Goal: Task Accomplishment & Management: Use online tool/utility

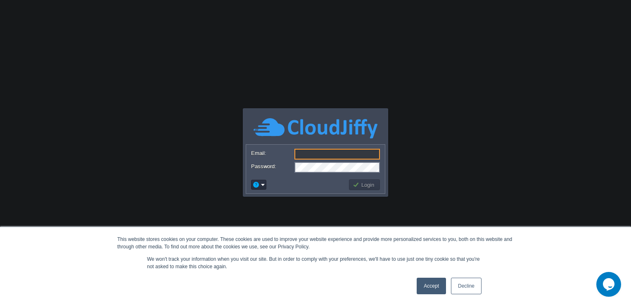
type input "[PERSON_NAME][EMAIL_ADDRESS][PERSON_NAME][DOMAIN_NAME]"
drag, startPoint x: 429, startPoint y: 285, endPoint x: 359, endPoint y: 178, distance: 127.9
click at [429, 285] on link "Accept" at bounding box center [430, 285] width 29 height 17
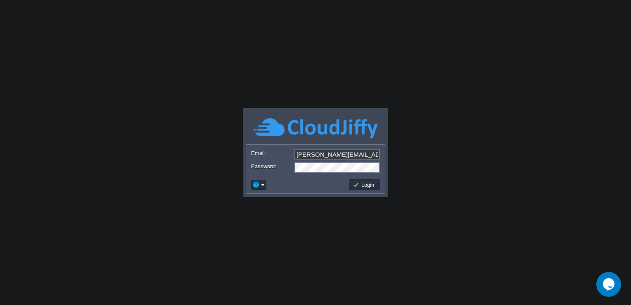
click at [360, 178] on td "Login" at bounding box center [363, 184] width 33 height 13
click at [360, 185] on button "Login" at bounding box center [364, 184] width 24 height 7
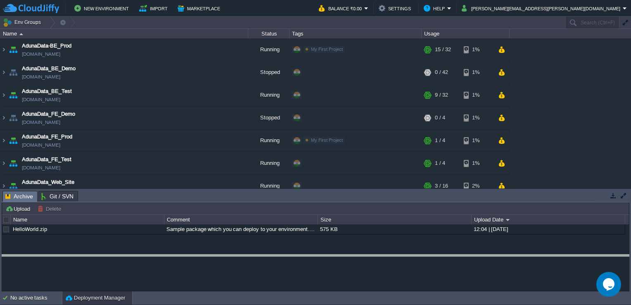
drag, startPoint x: 201, startPoint y: 197, endPoint x: 203, endPoint y: 262, distance: 64.4
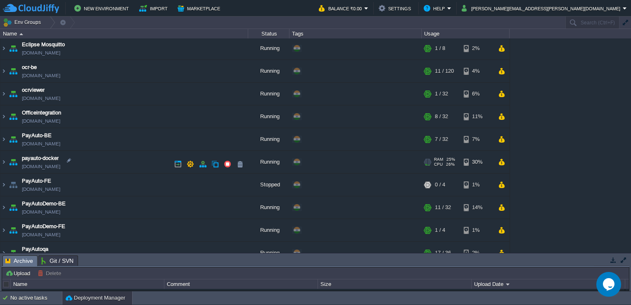
scroll to position [206, 0]
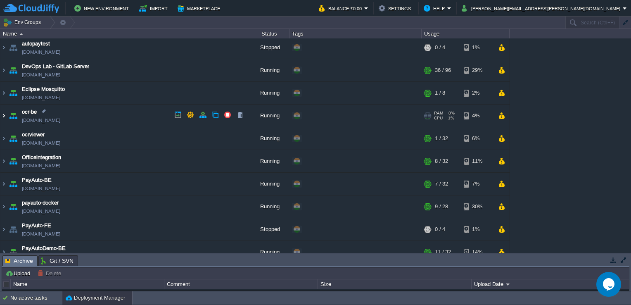
click at [2, 117] on img at bounding box center [3, 115] width 7 height 22
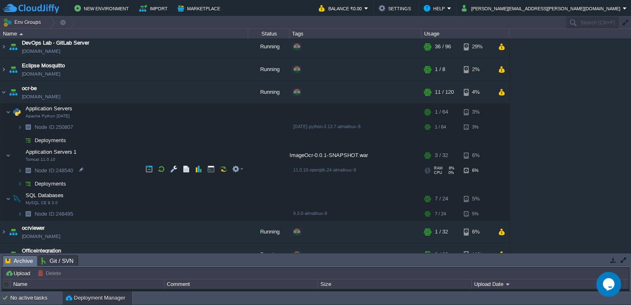
scroll to position [248, 0]
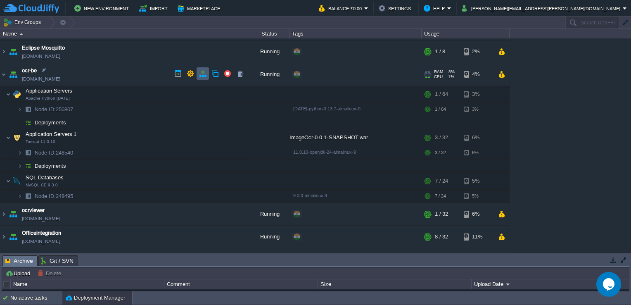
click at [200, 76] on button "button" at bounding box center [202, 73] width 7 height 7
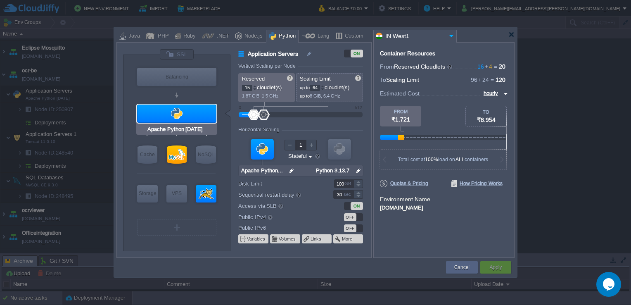
click at [204, 110] on div at bounding box center [176, 113] width 79 height 18
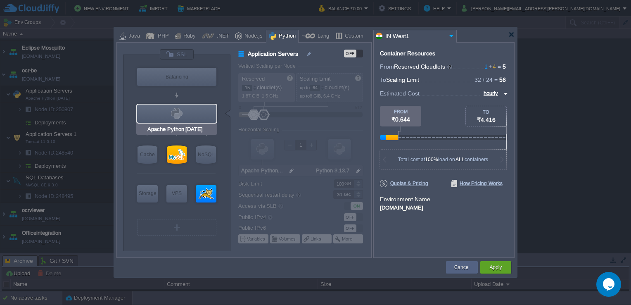
type input "MySQL CE 9.3.0"
click at [180, 155] on div at bounding box center [177, 154] width 20 height 18
type input "SQL Databases"
type input "4"
type input "24"
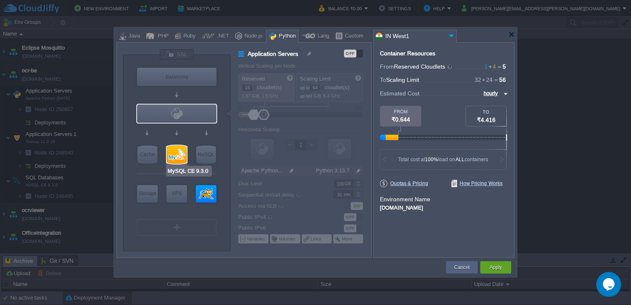
type input "MySQL CE 9.3.0"
type input "null"
type input "9.3.0-almalinux-9"
type input "Stateless"
type input "30"
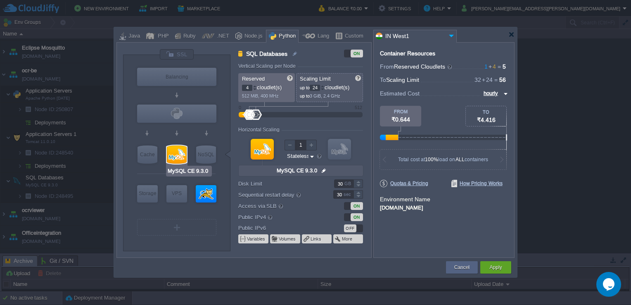
click at [180, 155] on div at bounding box center [177, 154] width 20 height 18
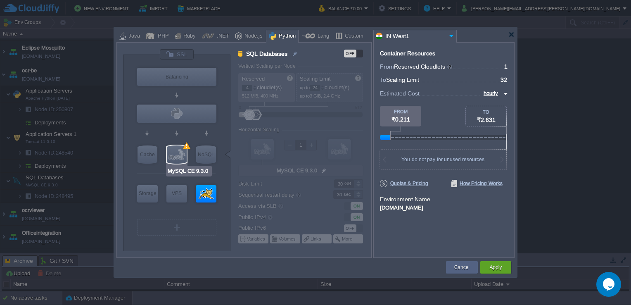
type input "Tomcat 11.0.10"
click at [203, 191] on div at bounding box center [206, 193] width 21 height 17
type input "Application Servers 1"
type input "1"
type input "32"
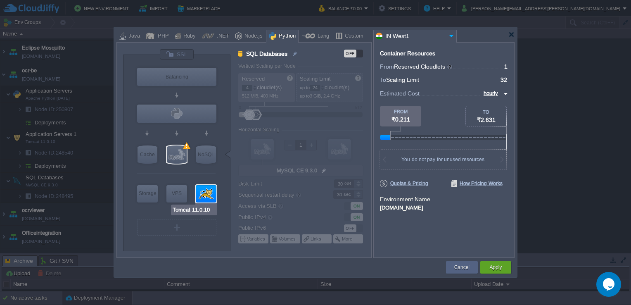
type input "Tomcat 11.0.10"
type input "null"
type input "Oracle OpenJD..."
type input "Stateful"
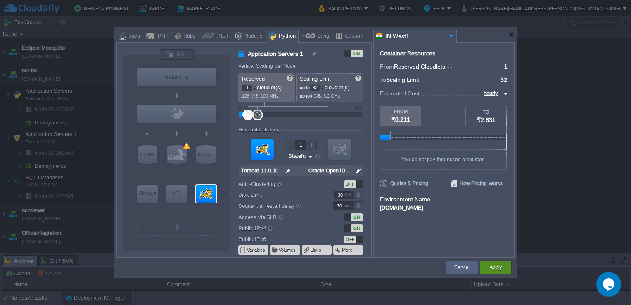
click at [492, 267] on button "Apply" at bounding box center [495, 267] width 12 height 8
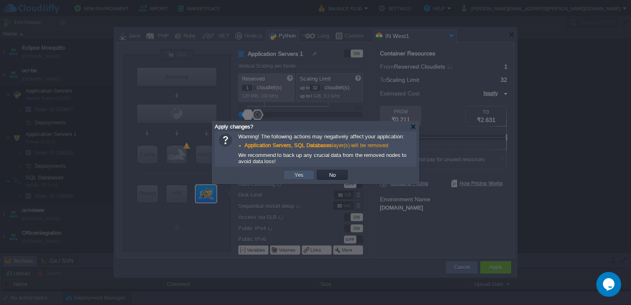
click at [302, 175] on button "Yes" at bounding box center [299, 174] width 14 height 7
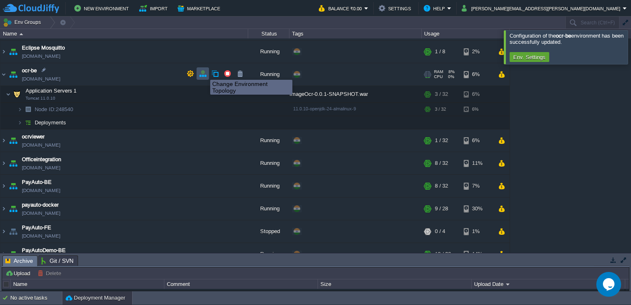
click at [204, 72] on button "button" at bounding box center [202, 73] width 7 height 7
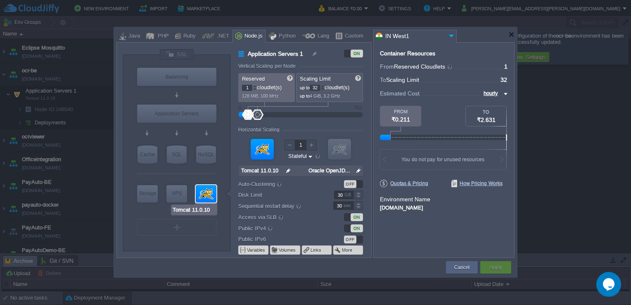
click at [201, 194] on div at bounding box center [206, 193] width 21 height 17
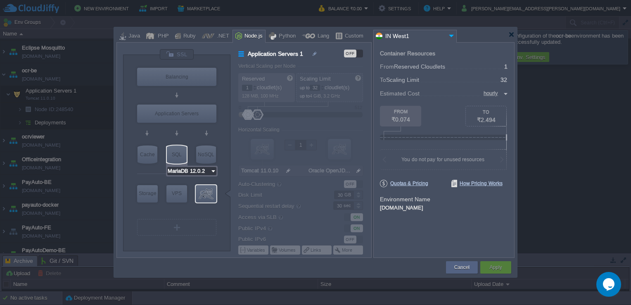
click at [185, 173] on input "MariaDB 12.0.2" at bounding box center [188, 171] width 43 height 8
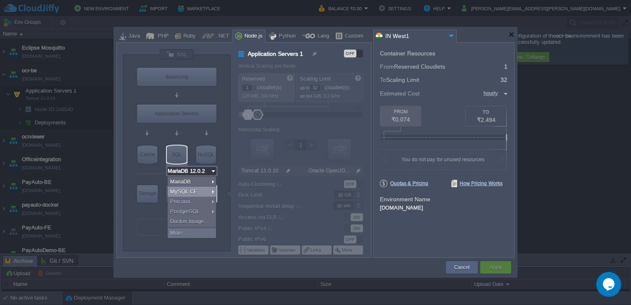
click at [191, 193] on div "MySQL CE" at bounding box center [192, 192] width 48 height 10
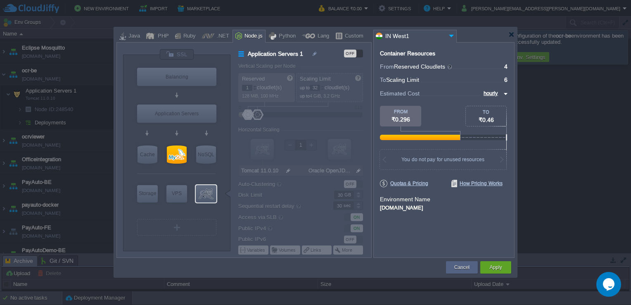
click at [310, 98] on div at bounding box center [304, 160] width 132 height 194
type input "MySQL CE 9.3.0"
click at [498, 263] on button "Apply" at bounding box center [495, 267] width 12 height 8
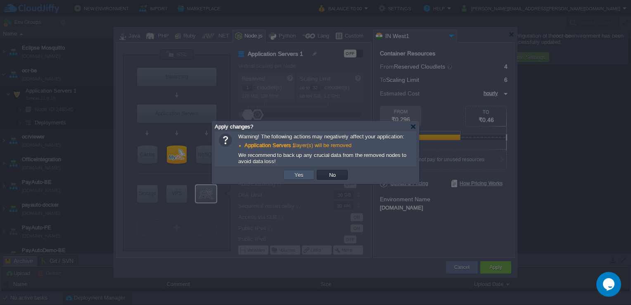
click at [295, 175] on button "Yes" at bounding box center [299, 174] width 14 height 7
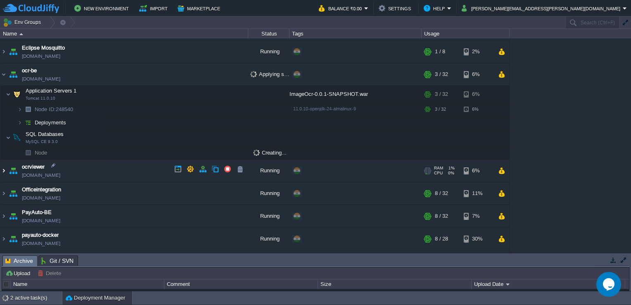
click at [3, 168] on img at bounding box center [3, 170] width 7 height 22
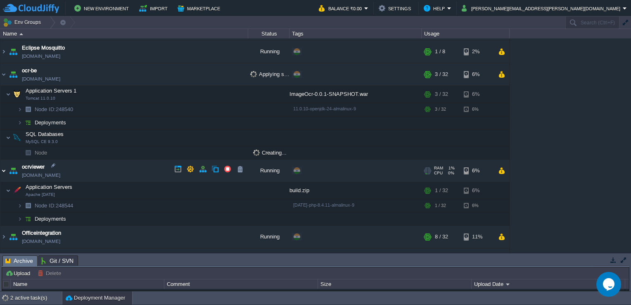
click at [3, 170] on img at bounding box center [3, 170] width 7 height 22
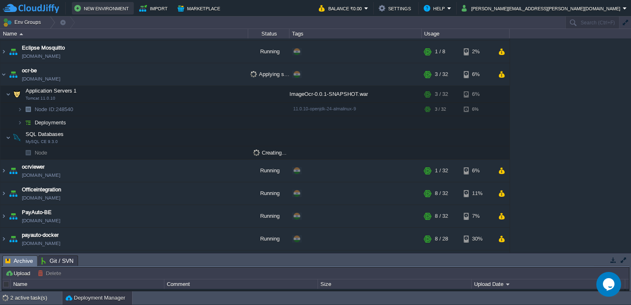
click at [94, 6] on button "New Environment" at bounding box center [102, 8] width 57 height 10
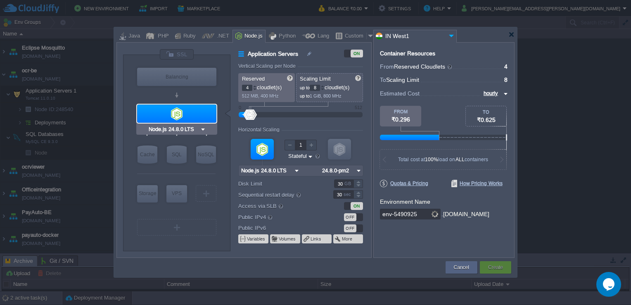
click at [200, 129] on img at bounding box center [203, 129] width 6 height 8
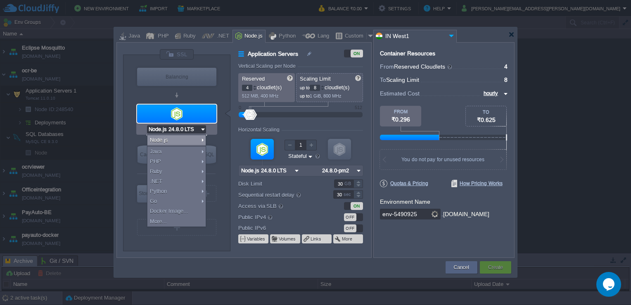
click at [200, 129] on img at bounding box center [203, 129] width 6 height 8
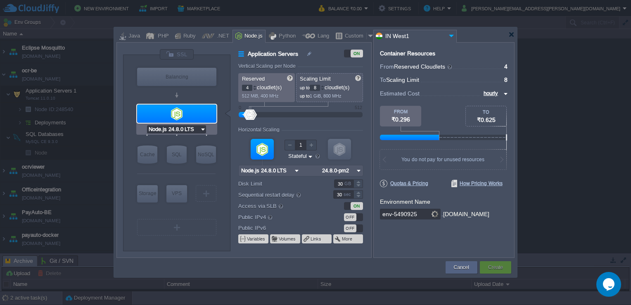
click at [200, 129] on img at bounding box center [203, 129] width 6 height 8
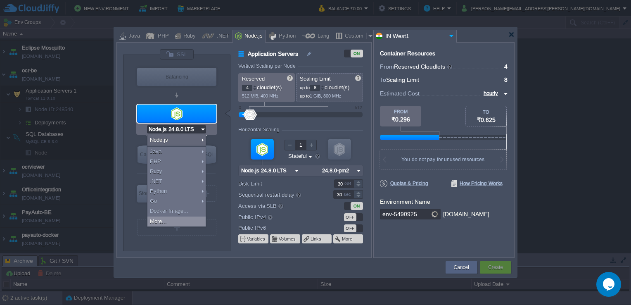
click at [177, 222] on div "More..." at bounding box center [176, 221] width 58 height 10
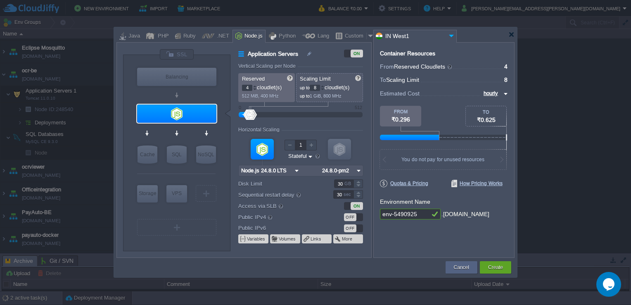
click at [205, 115] on div at bounding box center [176, 113] width 79 height 18
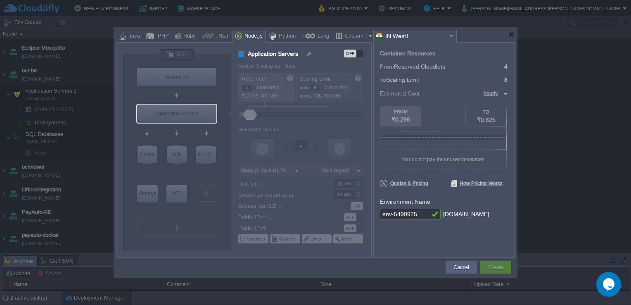
type input "AlmaLinux 9.6"
click at [182, 196] on div "VPS" at bounding box center [176, 193] width 21 height 17
type input "Elastic VPS"
type input "1"
type input "4"
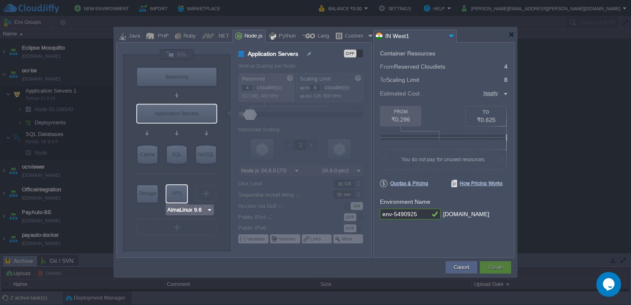
type input "AlmaLinux 9.6"
type input "9.6"
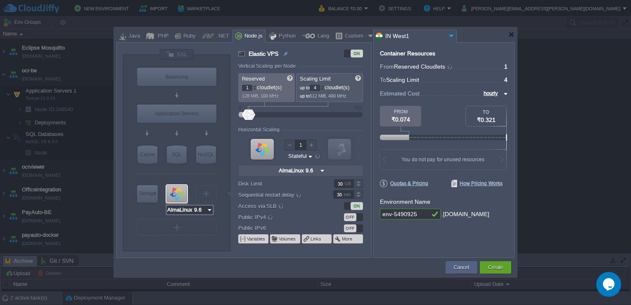
click at [195, 209] on input "AlmaLinux 9.6" at bounding box center [187, 210] width 40 height 8
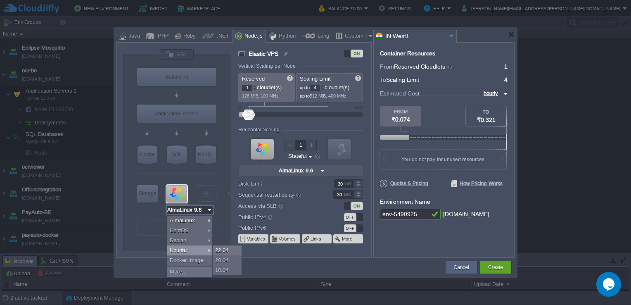
click at [192, 249] on div "Ubuntu" at bounding box center [189, 250] width 45 height 10
type input "Ubuntu 22.04"
type input "22.04"
type input "Ubuntu 22.04"
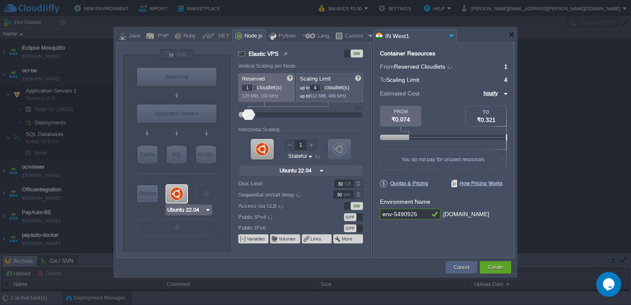
click at [186, 210] on input "Ubuntu 22.04" at bounding box center [186, 210] width 38 height 8
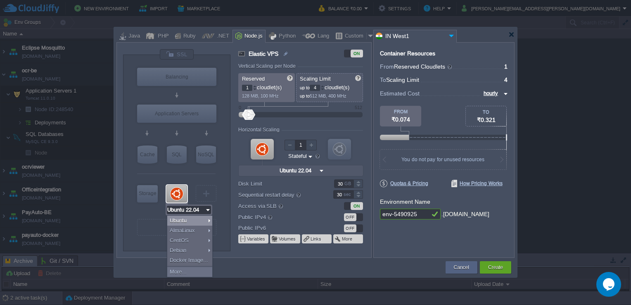
click at [188, 220] on div "Ubuntu" at bounding box center [189, 220] width 45 height 10
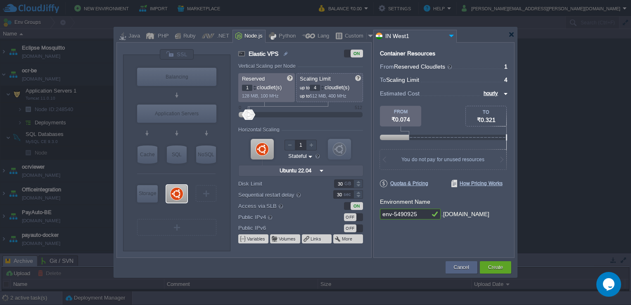
click at [320, 87] on input "4" at bounding box center [315, 88] width 10 height 6
click at [348, 104] on form "Vertical Scaling per Node Reserved 1 cloudlet(s) 128 MiB, 100 MHz Scaling Limit…" at bounding box center [304, 160] width 132 height 194
click at [324, 85] on div at bounding box center [322, 86] width 4 height 3
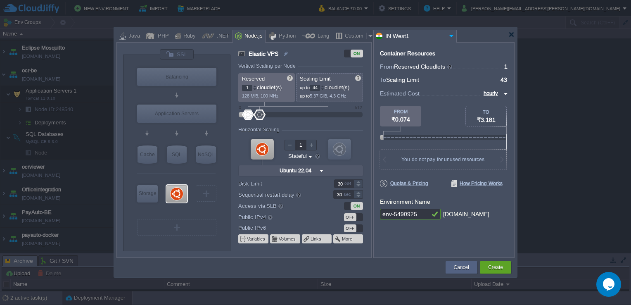
click at [324, 85] on div at bounding box center [322, 86] width 4 height 3
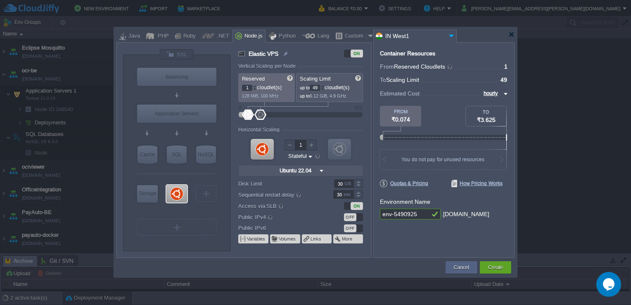
click at [324, 85] on div at bounding box center [322, 86] width 4 height 3
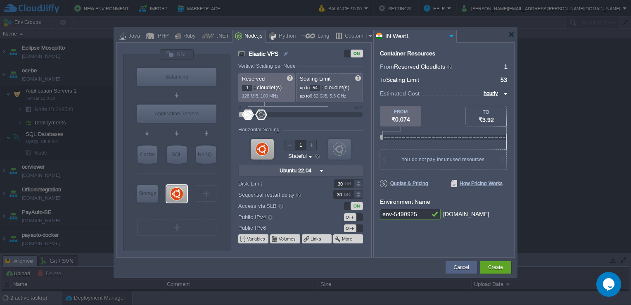
click at [324, 85] on div at bounding box center [322, 86] width 4 height 3
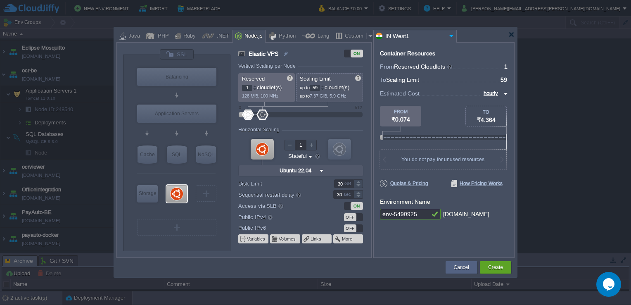
click at [324, 85] on div at bounding box center [322, 86] width 4 height 3
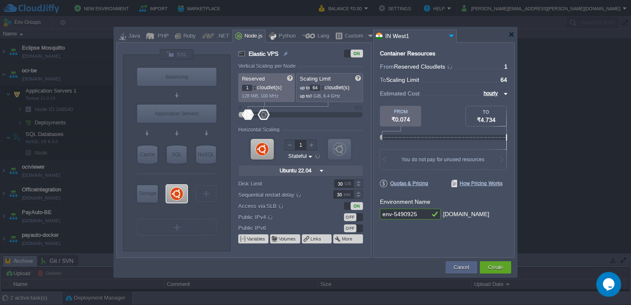
click at [324, 85] on div at bounding box center [322, 86] width 4 height 3
type input "64"
click at [324, 88] on div at bounding box center [322, 89] width 4 height 3
click at [255, 85] on div at bounding box center [255, 86] width 4 height 3
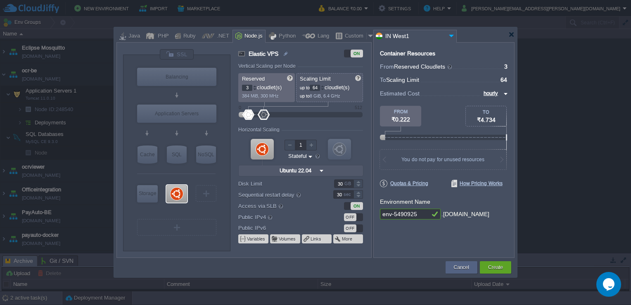
click at [255, 85] on div at bounding box center [255, 86] width 4 height 3
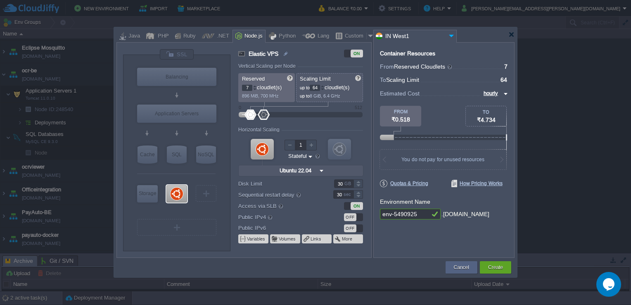
type input "8"
click at [255, 85] on div at bounding box center [255, 86] width 4 height 3
click at [312, 145] on div at bounding box center [311, 144] width 11 height 11
type input "1"
click at [291, 146] on div at bounding box center [289, 144] width 11 height 11
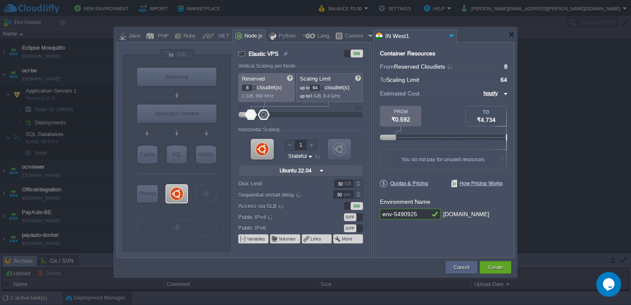
click at [321, 128] on div "Horizontal Scaling" at bounding box center [300, 130] width 125 height 7
click at [302, 156] on input "Stateless Stateful" at bounding box center [297, 156] width 20 height 8
click at [298, 167] on div "Stateless" at bounding box center [300, 166] width 27 height 10
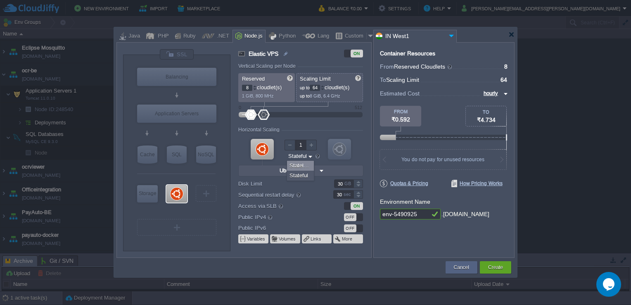
type input "Stateless"
click at [314, 147] on div at bounding box center [311, 144] width 11 height 11
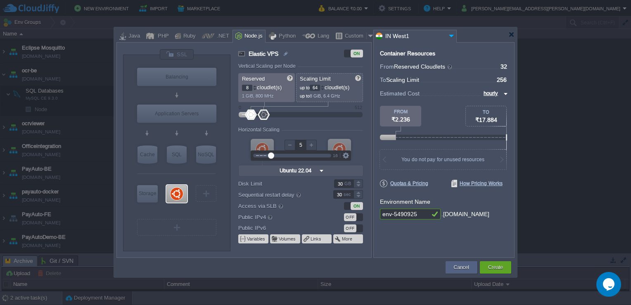
click at [314, 147] on div at bounding box center [311, 144] width 11 height 11
click at [292, 147] on div at bounding box center [289, 144] width 11 height 11
type input "1"
click at [292, 147] on div at bounding box center [289, 144] width 11 height 11
click at [324, 135] on div "VM VM" at bounding box center [300, 156] width 125 height 44
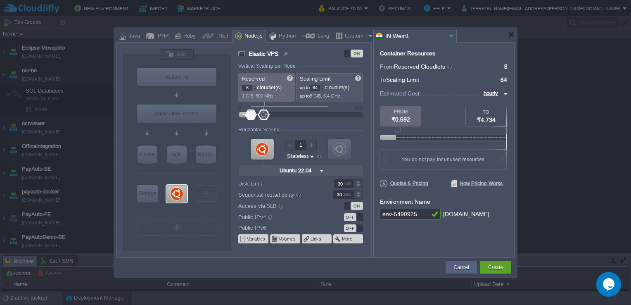
click at [307, 154] on input "Stateless Stateful" at bounding box center [297, 156] width 23 height 8
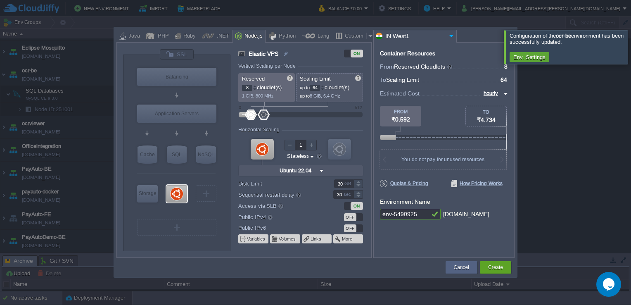
click at [630, 41] on div at bounding box center [640, 46] width 0 height 33
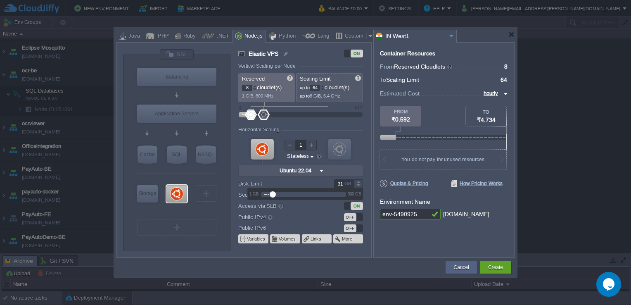
click at [362, 182] on div at bounding box center [357, 181] width 9 height 4
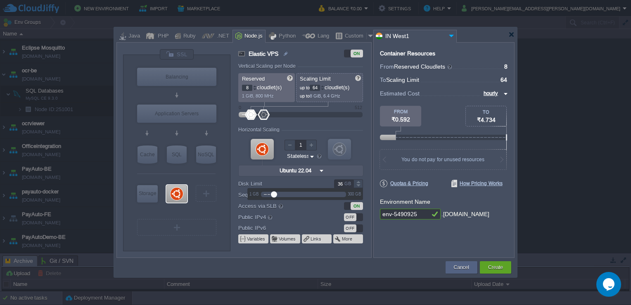
click at [362, 182] on div at bounding box center [357, 181] width 9 height 4
type input "3"
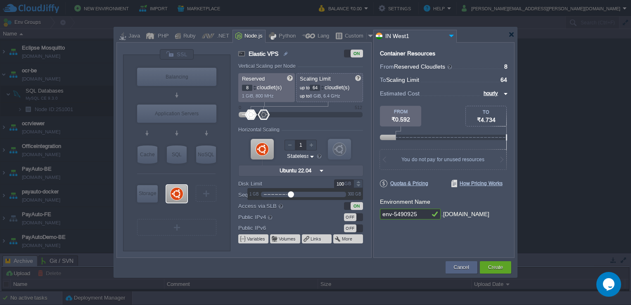
type input "100"
click at [322, 180] on div "100 GB" at bounding box center [304, 183] width 132 height 9
click at [417, 215] on input "env-5490925" at bounding box center [405, 213] width 50 height 11
type input "e"
click at [387, 213] on input "ocr-backend" at bounding box center [405, 213] width 50 height 11
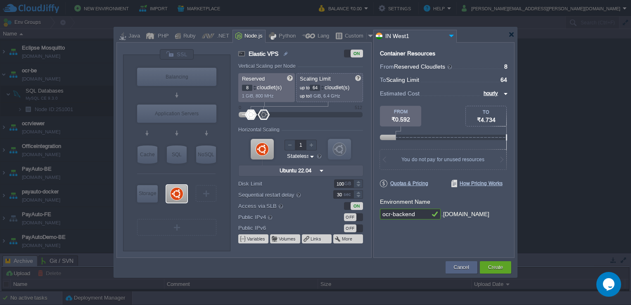
click at [416, 215] on input "ocr-backend" at bounding box center [405, 213] width 50 height 11
type input "o"
click at [347, 215] on div "OFF" at bounding box center [350, 217] width 12 height 8
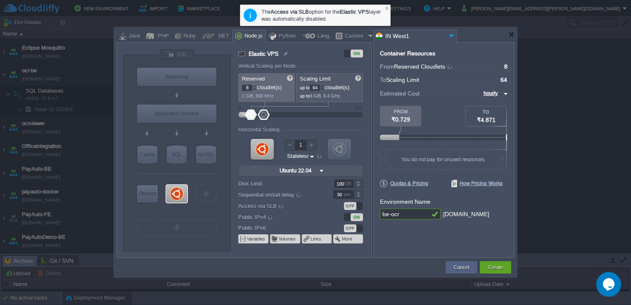
click at [403, 215] on input "be-ocr" at bounding box center [405, 213] width 50 height 11
type input "b"
type input "O"
click at [411, 234] on div "Container Resources From Reserved Cloudlets ... = 8 not added To Scaling Limit …" at bounding box center [443, 149] width 141 height 215
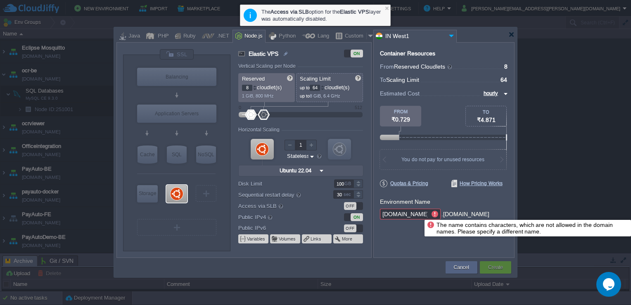
click at [436, 212] on div at bounding box center [434, 213] width 11 height 11
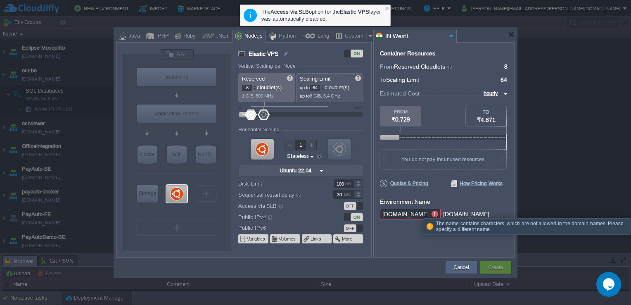
click at [418, 212] on input "[DOMAIN_NAME]" at bounding box center [405, 213] width 50 height 11
type input "o"
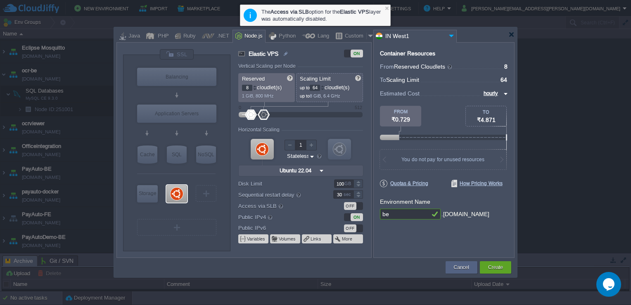
type input "b"
type input "o"
type input "be-ocr"
click at [432, 232] on div "Container Resources From Reserved Cloudlets ... = 8 not added To Scaling Limit …" at bounding box center [443, 149] width 141 height 215
click at [486, 264] on div "Create" at bounding box center [495, 267] width 19 height 12
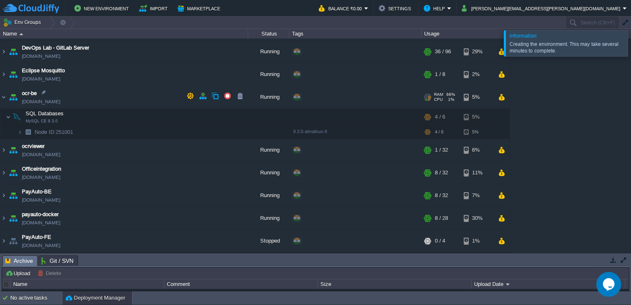
click at [428, 97] on div at bounding box center [429, 97] width 3 height 0
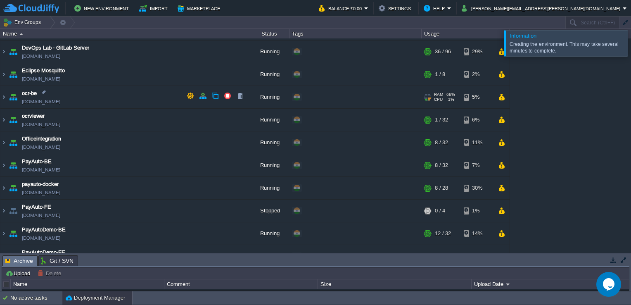
click at [428, 97] on div at bounding box center [429, 97] width 3 height 0
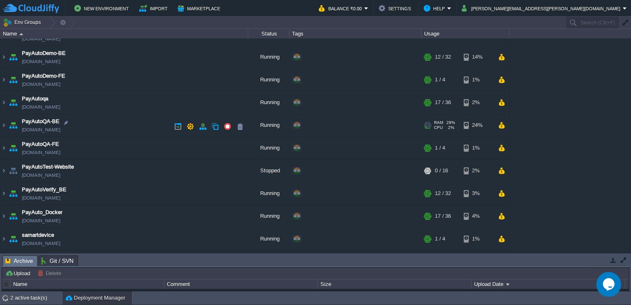
scroll to position [471, 0]
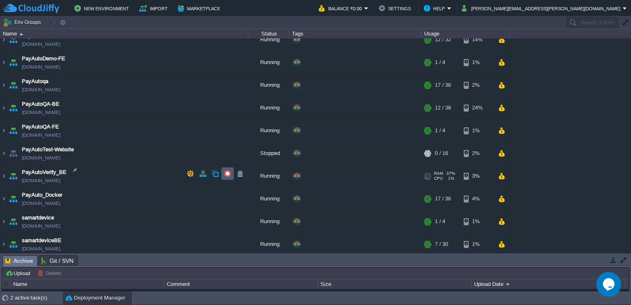
drag, startPoint x: 78, startPoint y: 113, endPoint x: 231, endPoint y: 177, distance: 166.3
click at [231, 177] on div "AdunaData-BE_Prod [DOMAIN_NAME] Running My First Project Edit RAM 23% CPU 1% 8 …" at bounding box center [315, 145] width 631 height 214
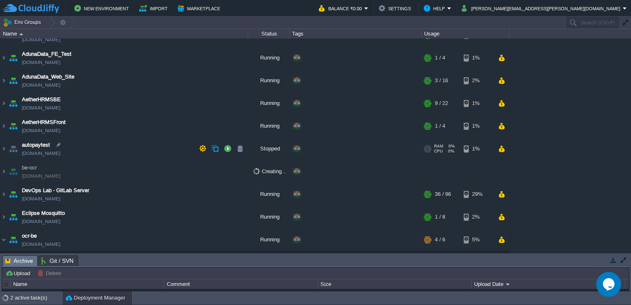
scroll to position [124, 0]
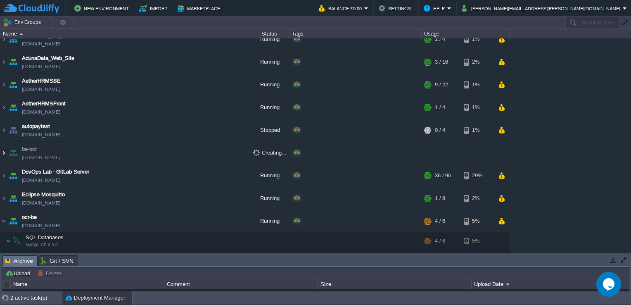
click at [4, 153] on img at bounding box center [3, 153] width 7 height 22
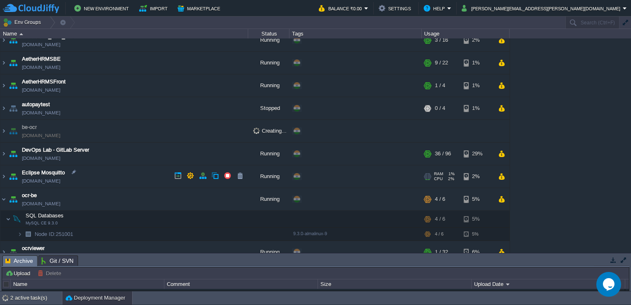
scroll to position [165, 0]
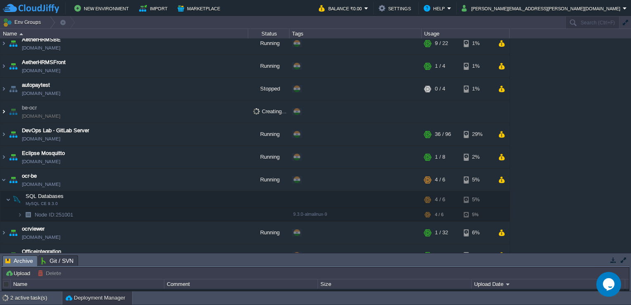
click at [3, 109] on img at bounding box center [3, 111] width 7 height 22
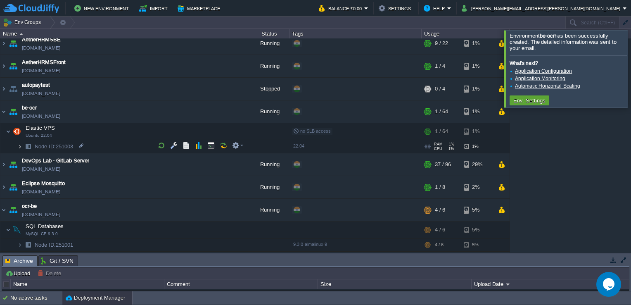
click at [19, 146] on img at bounding box center [19, 146] width 5 height 13
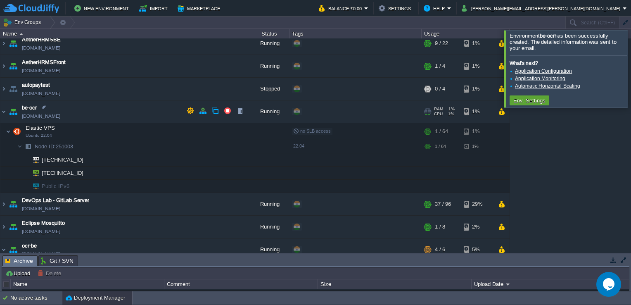
click at [59, 114] on span "[DOMAIN_NAME]" at bounding box center [41, 116] width 38 height 8
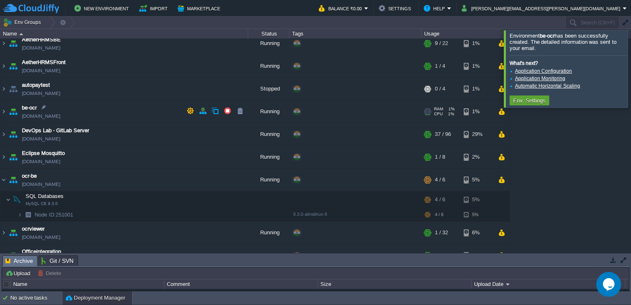
click at [59, 114] on span "[DOMAIN_NAME]" at bounding box center [41, 116] width 38 height 8
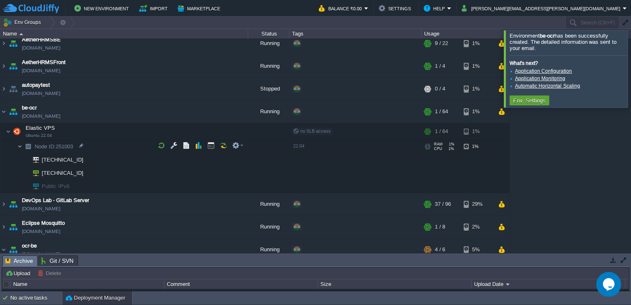
click at [19, 144] on img at bounding box center [19, 146] width 5 height 13
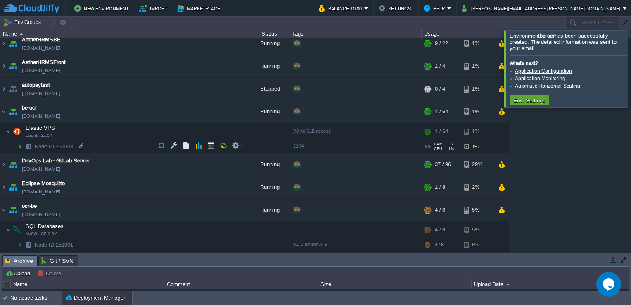
click at [19, 144] on img at bounding box center [19, 146] width 5 height 13
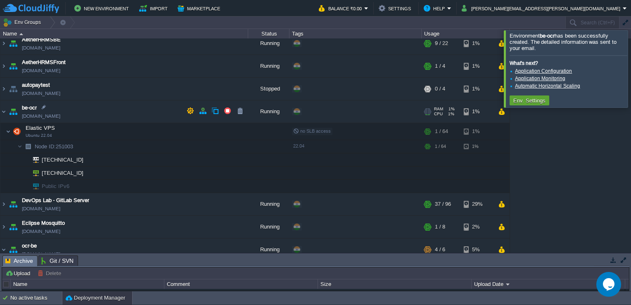
click at [63, 115] on td "be-ocr [DOMAIN_NAME]" at bounding box center [124, 111] width 248 height 23
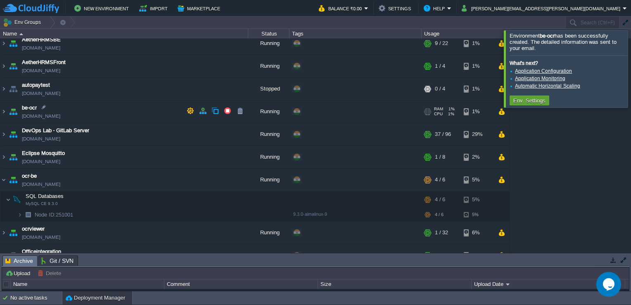
copy td "[DOMAIN_NAME]"
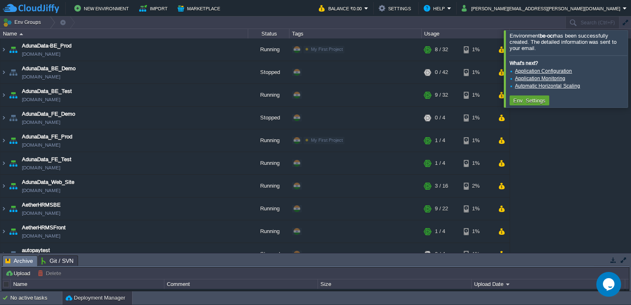
click at [630, 68] on div at bounding box center [640, 68] width 0 height 77
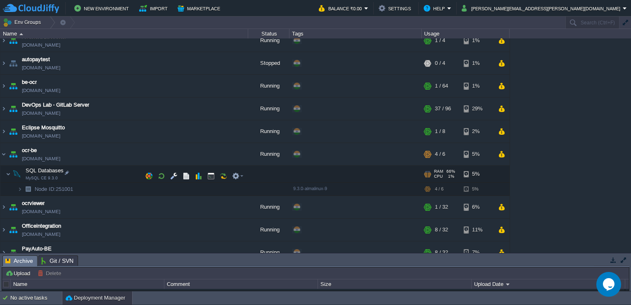
scroll to position [168, 0]
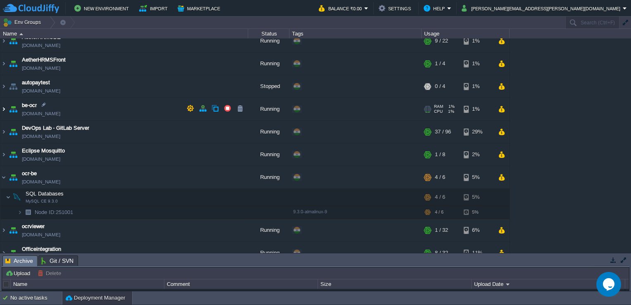
click at [2, 103] on img at bounding box center [3, 109] width 7 height 22
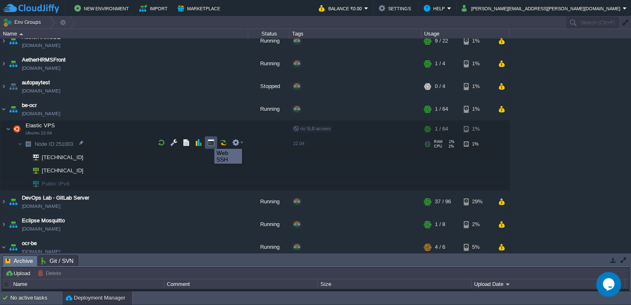
click at [208, 141] on button "button" at bounding box center [210, 142] width 7 height 7
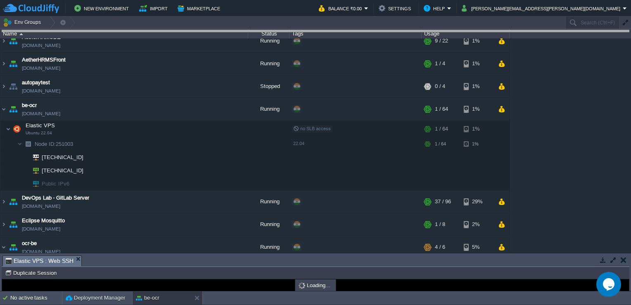
drag, startPoint x: 187, startPoint y: 258, endPoint x: 228, endPoint y: 20, distance: 241.7
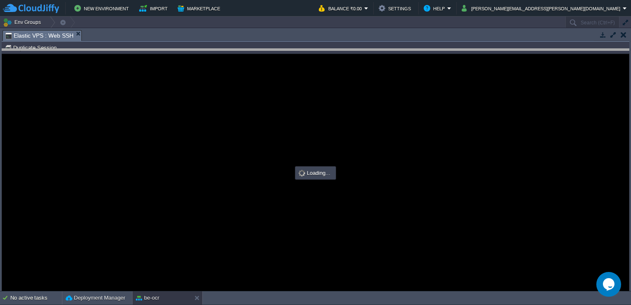
drag, startPoint x: 222, startPoint y: 33, endPoint x: 229, endPoint y: 63, distance: 30.7
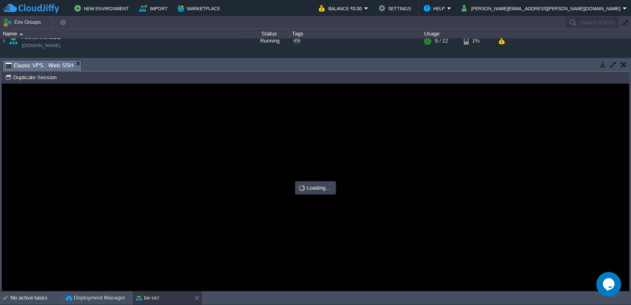
scroll to position [0, 0]
type input "#000000"
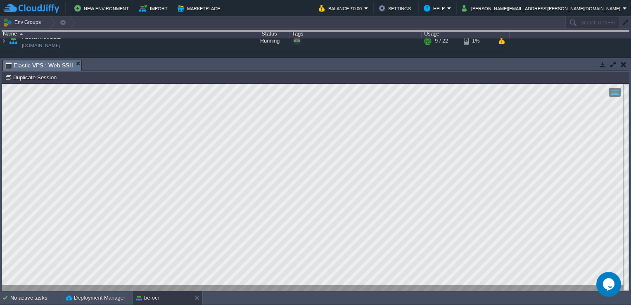
drag, startPoint x: 231, startPoint y: 66, endPoint x: 258, endPoint y: 21, distance: 52.0
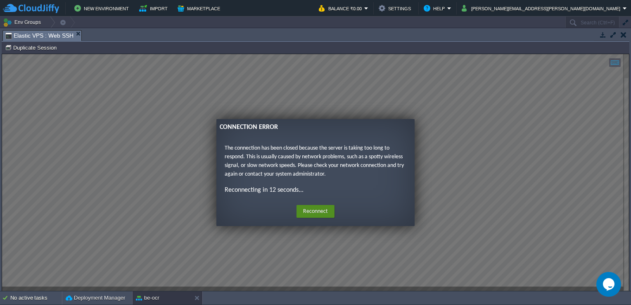
click at [308, 210] on button "Reconnect" at bounding box center [315, 211] width 38 height 13
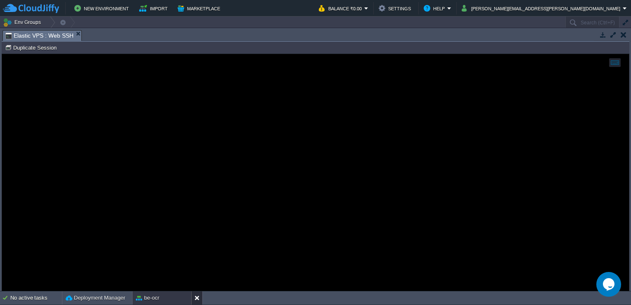
click at [197, 295] on button at bounding box center [198, 297] width 8 height 8
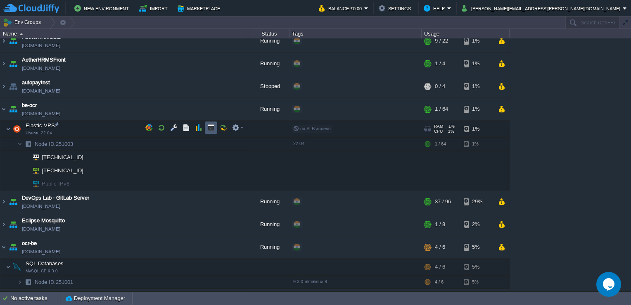
click at [213, 132] on td at bounding box center [211, 127] width 12 height 12
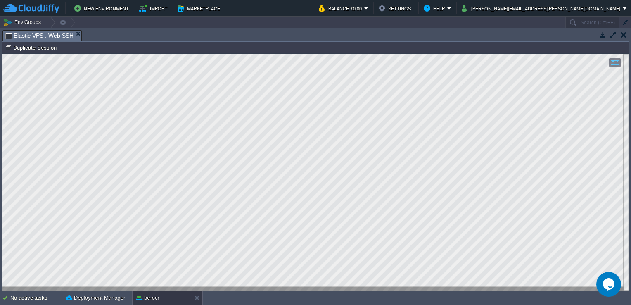
type input "#000000"
click at [568, 7] on button "[PERSON_NAME][EMAIL_ADDRESS][PERSON_NAME][DOMAIN_NAME]" at bounding box center [541, 8] width 161 height 10
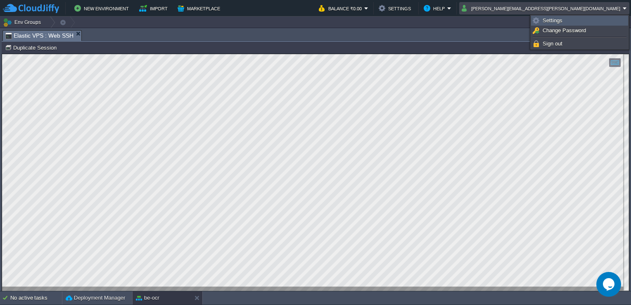
click at [558, 22] on span "Settings" at bounding box center [552, 20] width 20 height 6
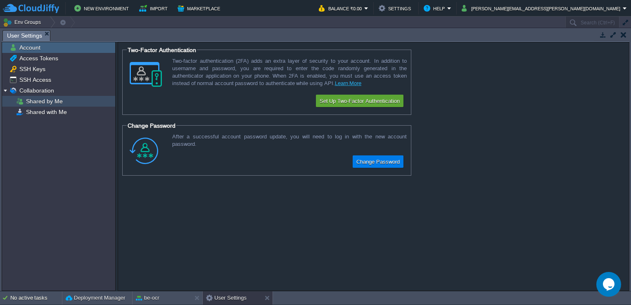
click at [77, 103] on div "Shared by Me" at bounding box center [58, 101] width 113 height 11
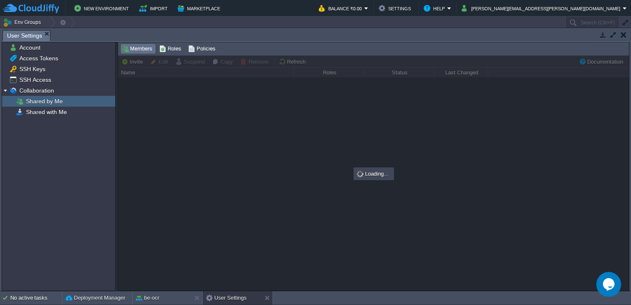
click at [319, 148] on div at bounding box center [373, 173] width 510 height 235
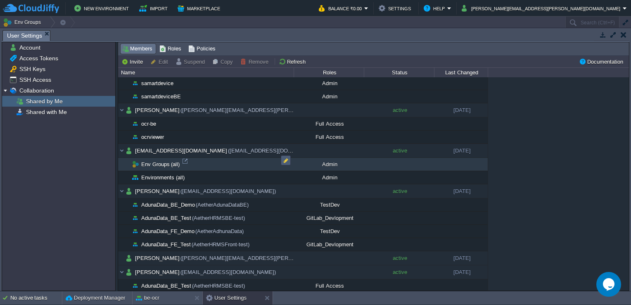
scroll to position [508, 0]
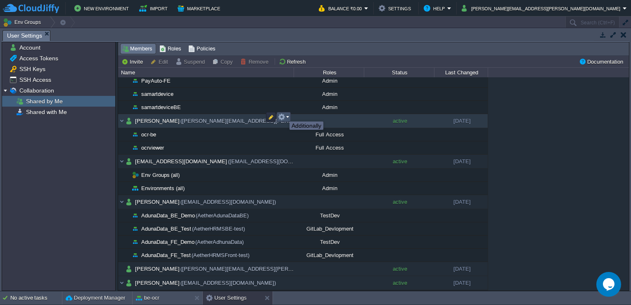
click at [283, 114] on button "button" at bounding box center [281, 116] width 7 height 7
click at [267, 114] on button "button" at bounding box center [270, 116] width 7 height 7
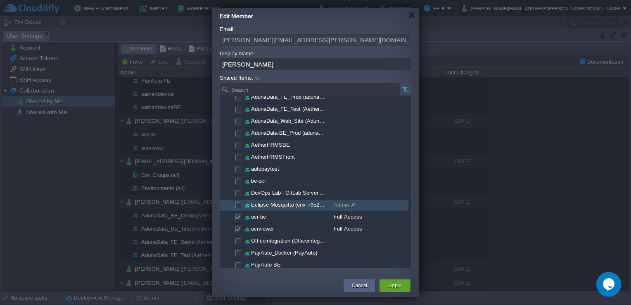
scroll to position [79, 0]
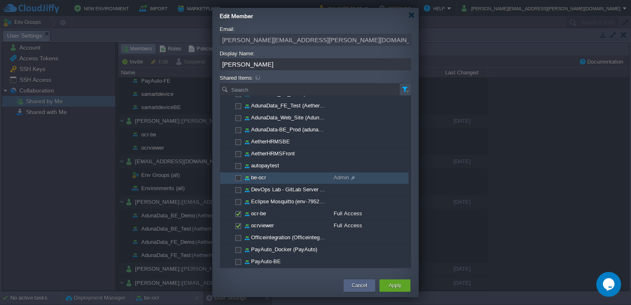
click at [239, 176] on span at bounding box center [238, 177] width 2 height 6
checkbox input "true"
click at [352, 177] on span at bounding box center [352, 177] width 6 height 11
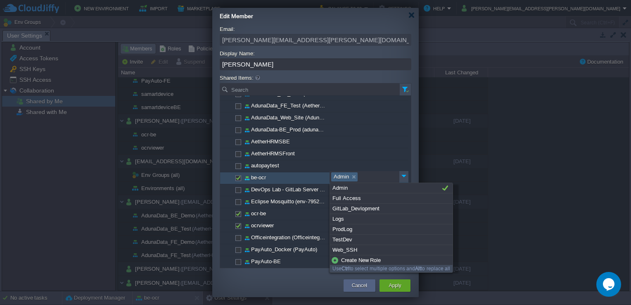
click at [353, 174] on link at bounding box center [353, 177] width 7 height 8
click at [346, 193] on div "Full Access" at bounding box center [391, 198] width 123 height 10
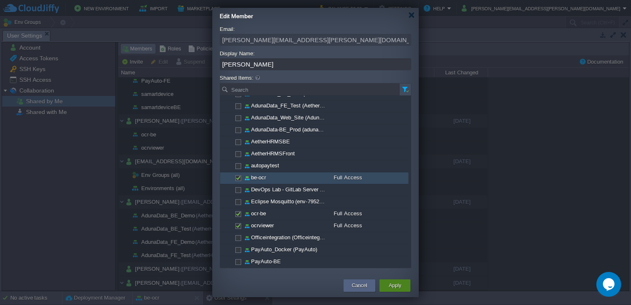
click at [392, 285] on button "Apply" at bounding box center [394, 285] width 12 height 8
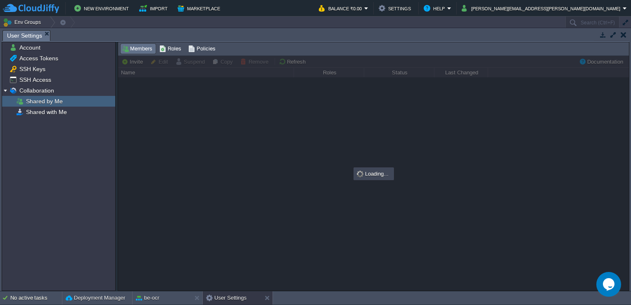
scroll to position [0, 0]
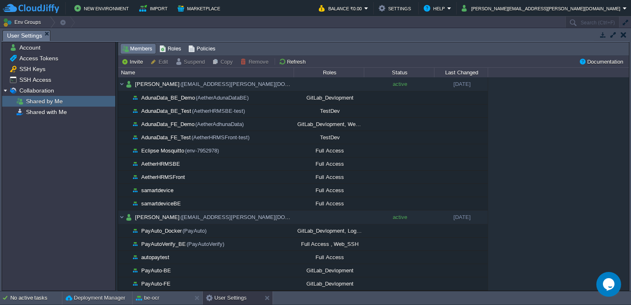
click at [622, 33] on button "button" at bounding box center [623, 34] width 6 height 7
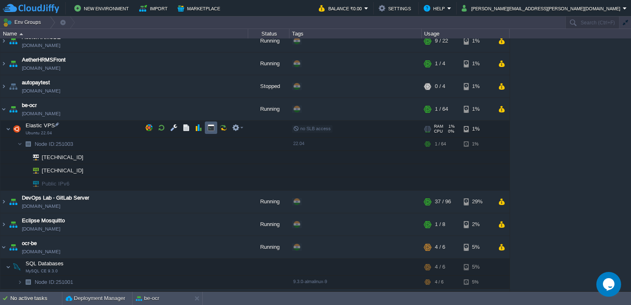
click at [210, 131] on td at bounding box center [211, 127] width 12 height 12
